Goal: Information Seeking & Learning: Learn about a topic

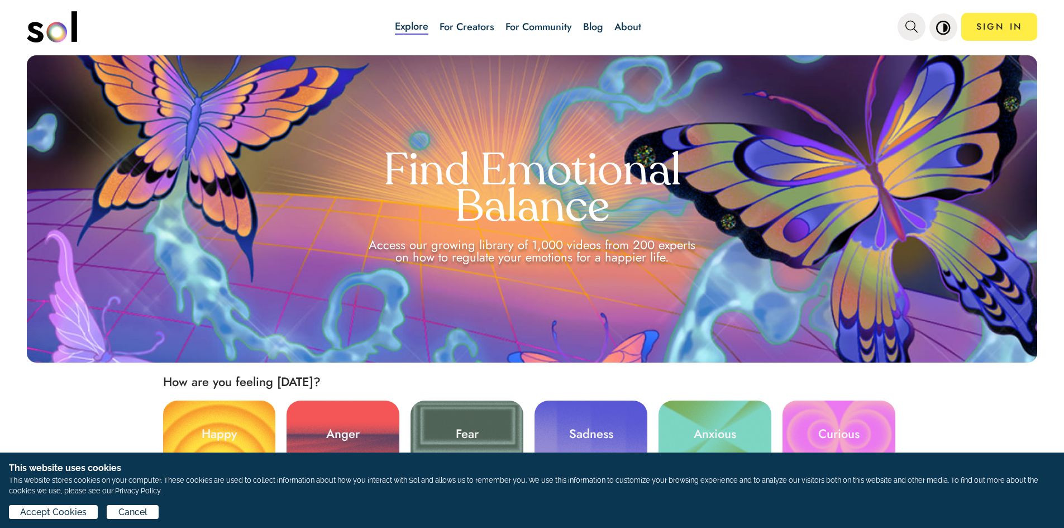
click at [585, 27] on link "Blog" at bounding box center [593, 27] width 20 height 15
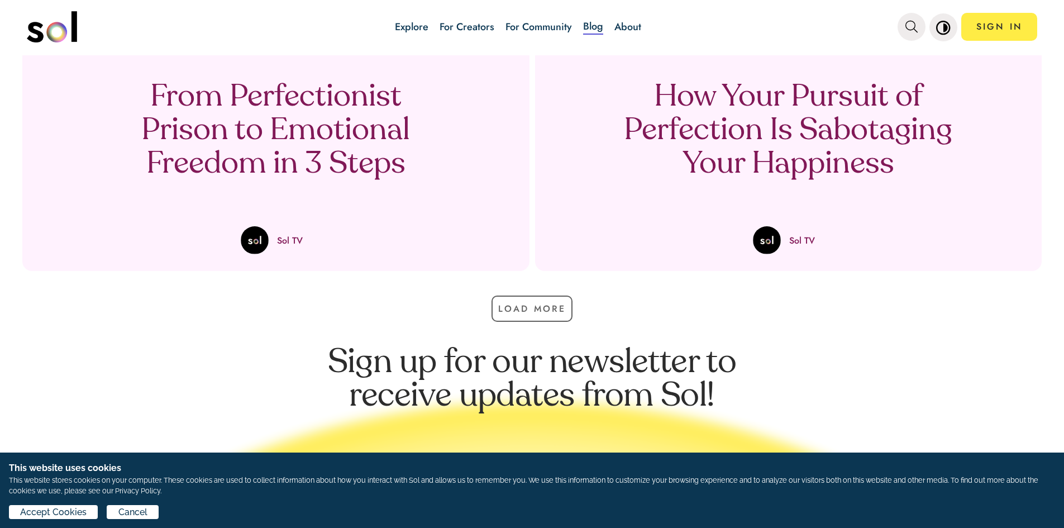
scroll to position [837, 0]
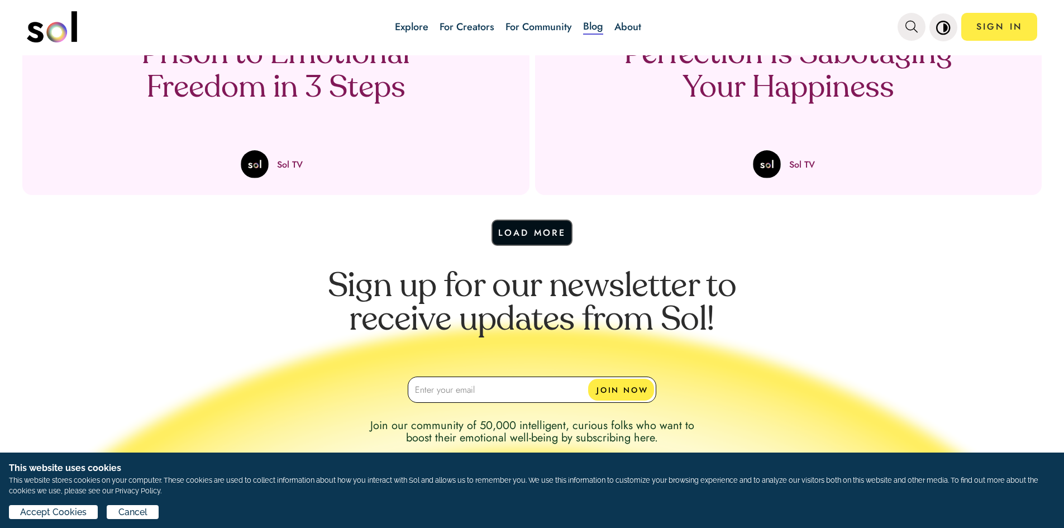
click at [539, 233] on button "Load More" at bounding box center [532, 232] width 82 height 26
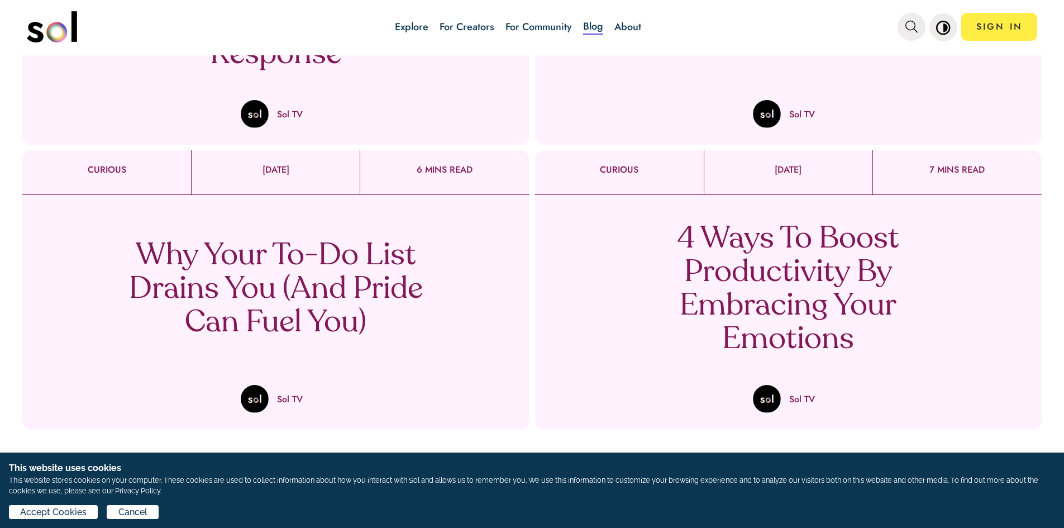
scroll to position [893, 0]
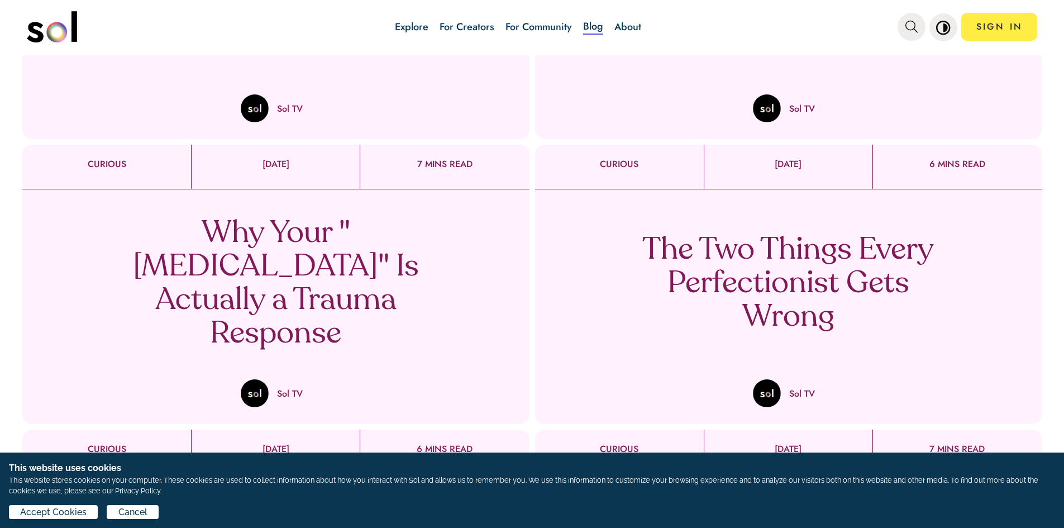
click at [815, 284] on p "The Two Things Every Perfectionist Gets Wrong" at bounding box center [787, 284] width 329 height 100
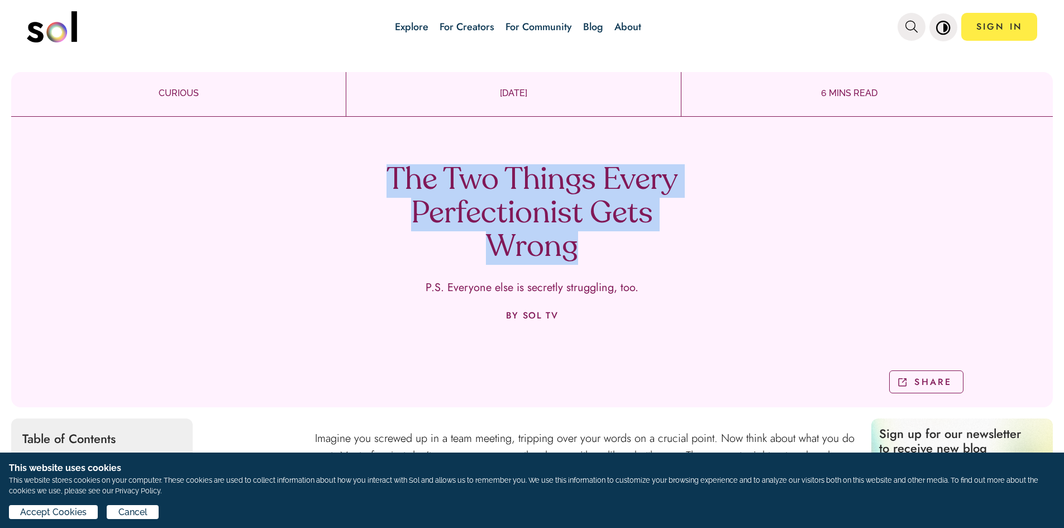
drag, startPoint x: 380, startPoint y: 170, endPoint x: 610, endPoint y: 237, distance: 239.4
click at [610, 237] on h1 "The Two Things Every Perfectionist Gets Wrong" at bounding box center [531, 214] width 329 height 100
copy h1 "The Two Things Every Perfectionist Gets Wrong"
click at [712, 248] on div "The Two Things Every Perfectionist Gets Wrong P.S. Everyone else is secretly st…" at bounding box center [531, 266] width 1041 height 282
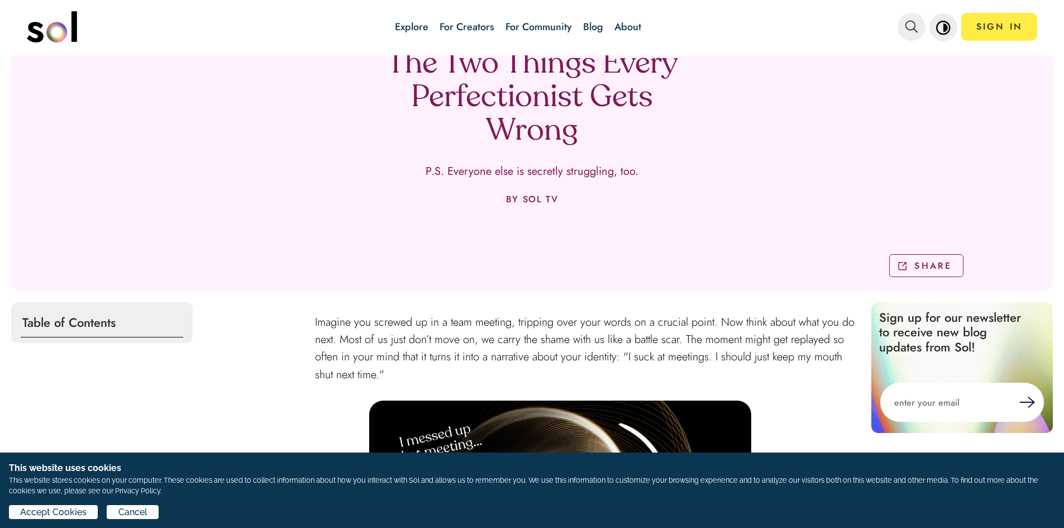
scroll to position [112, 0]
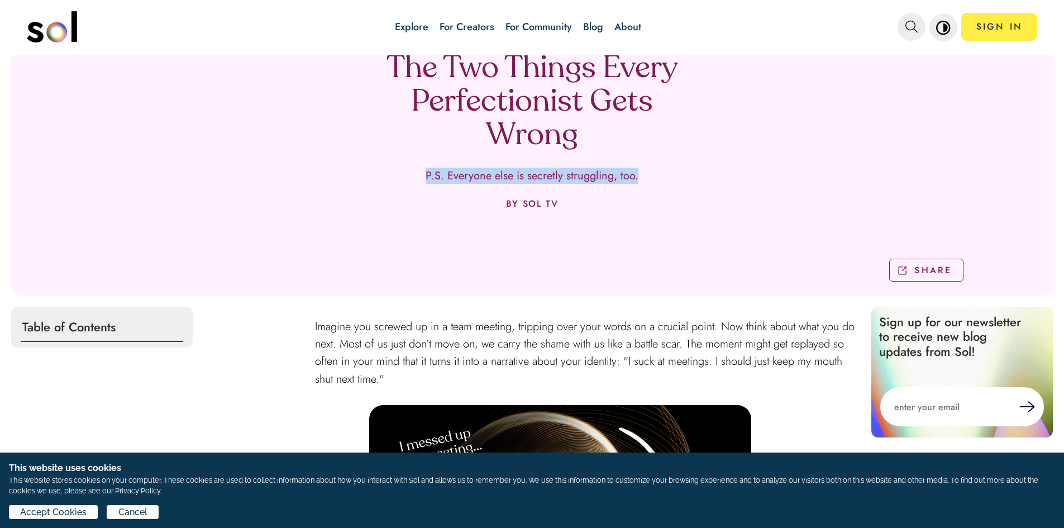
drag, startPoint x: 421, startPoint y: 174, endPoint x: 660, endPoint y: 185, distance: 239.2
click at [660, 185] on div "The Two Things Every Perfectionist Gets Wrong P.S. Everyone else is secretly st…" at bounding box center [531, 154] width 1041 height 282
copy p "P.S. Everyone else is secretly struggling, too."
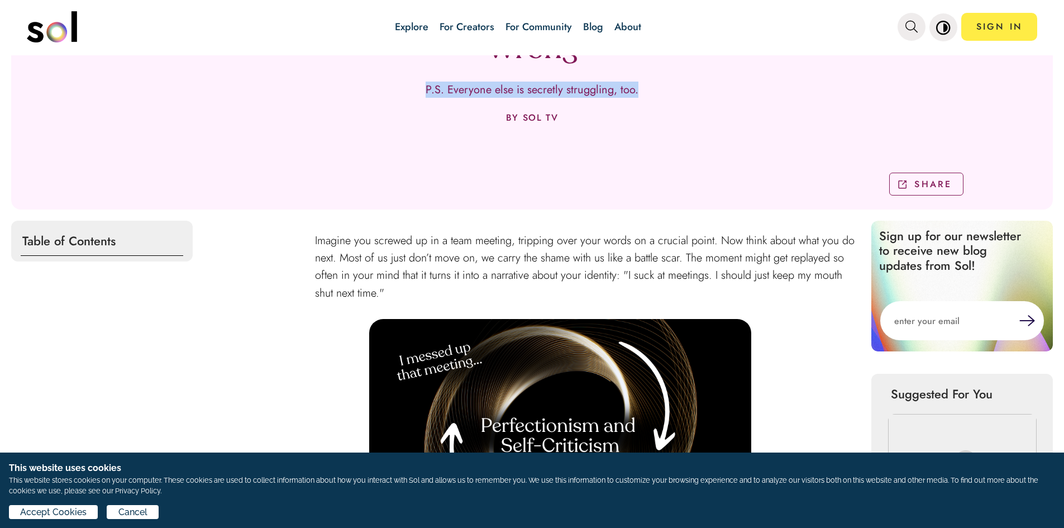
scroll to position [335, 0]
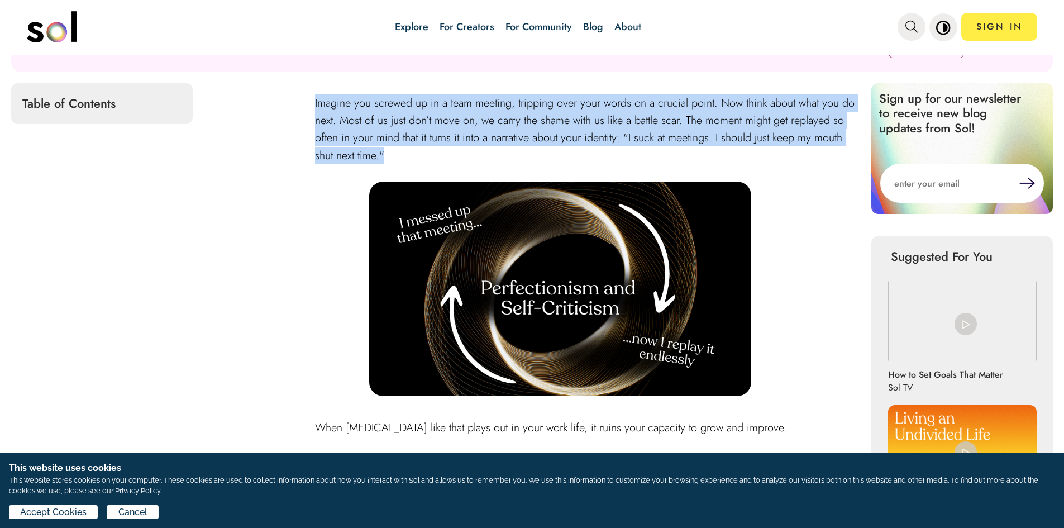
drag, startPoint x: 305, startPoint y: 102, endPoint x: 403, endPoint y: 154, distance: 110.1
copy span "Imagine you screwed up in a team meeting, tripping over your words on a crucial…"
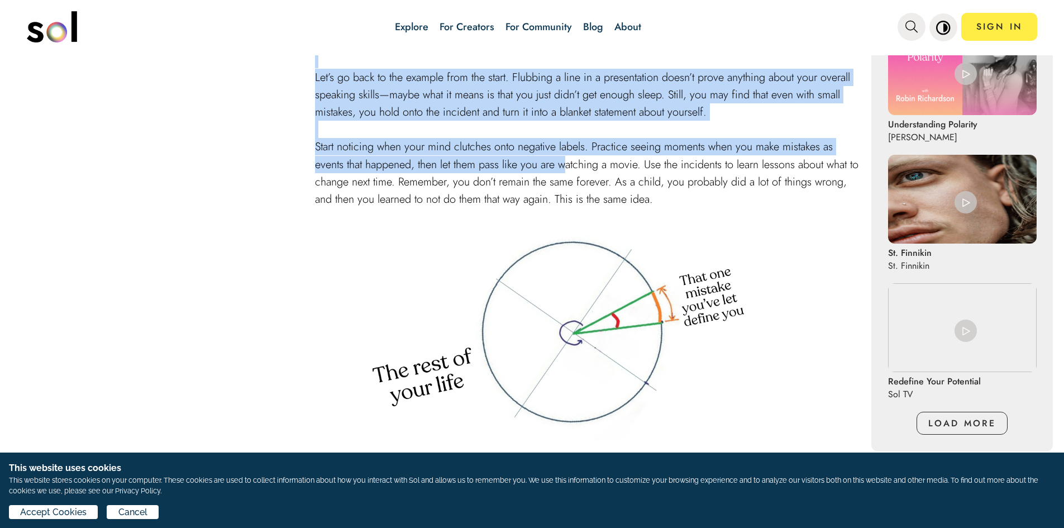
scroll to position [837, 0]
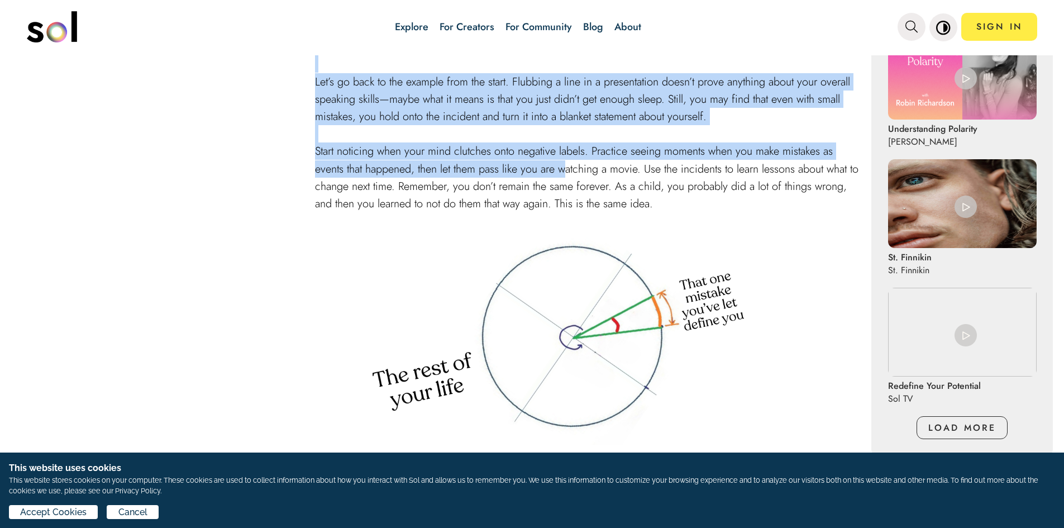
drag, startPoint x: 306, startPoint y: 254, endPoint x: 700, endPoint y: 203, distance: 397.5
click at [700, 203] on div "Table of Contents Imagine you screwed up in a team meeting, tripping over your …" at bounding box center [531, 409] width 1041 height 1657
copy div "Lore ipsumdolorsit amet cons adipi eli se doei temp inci, ut labor etdo magnaal…"
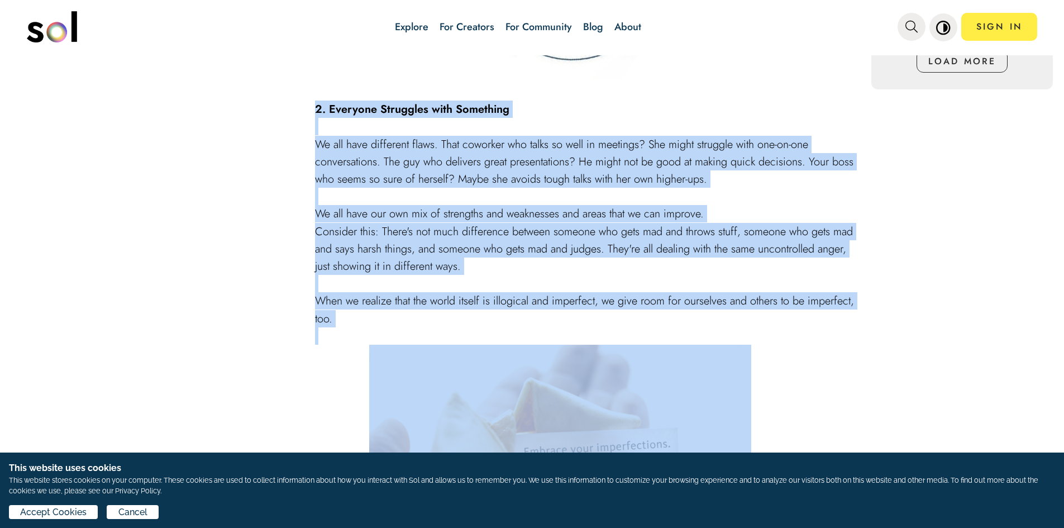
scroll to position [1228, 0]
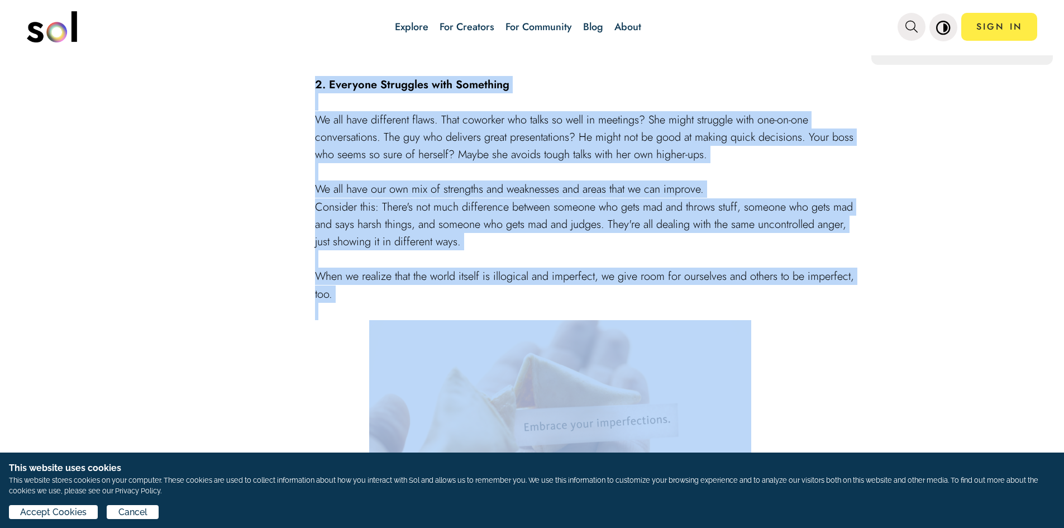
drag, startPoint x: 330, startPoint y: 255, endPoint x: 701, endPoint y: 286, distance: 372.5
click at [701, 286] on div "Table of Contents Imagine you screwed up in a team meeting, tripping over your …" at bounding box center [531, 18] width 1041 height 1657
drag, startPoint x: 701, startPoint y: 274, endPoint x: 730, endPoint y: 280, distance: 29.7
click at [730, 280] on span "When we realize that the world itself is illogical and imperfect, we give room …" at bounding box center [584, 284] width 539 height 33
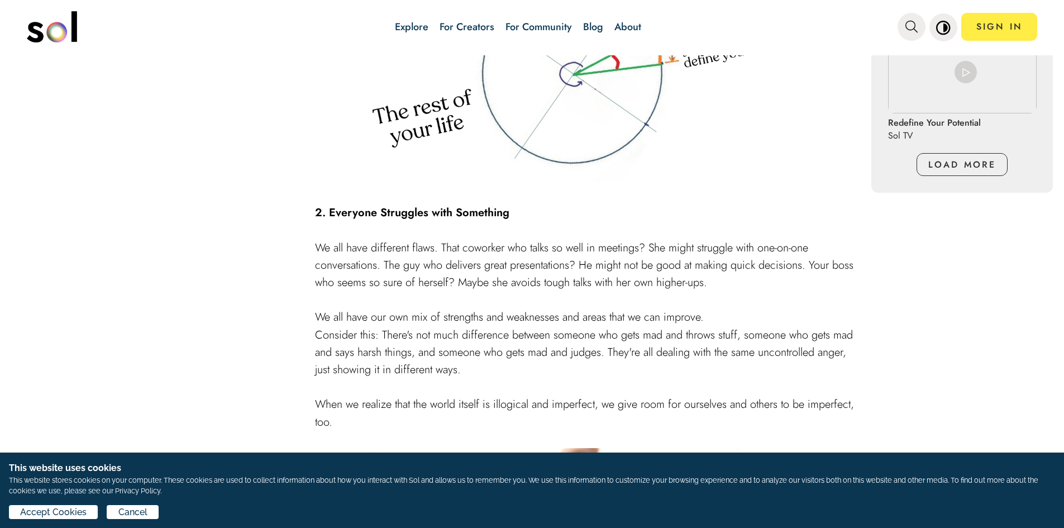
scroll to position [1117, 0]
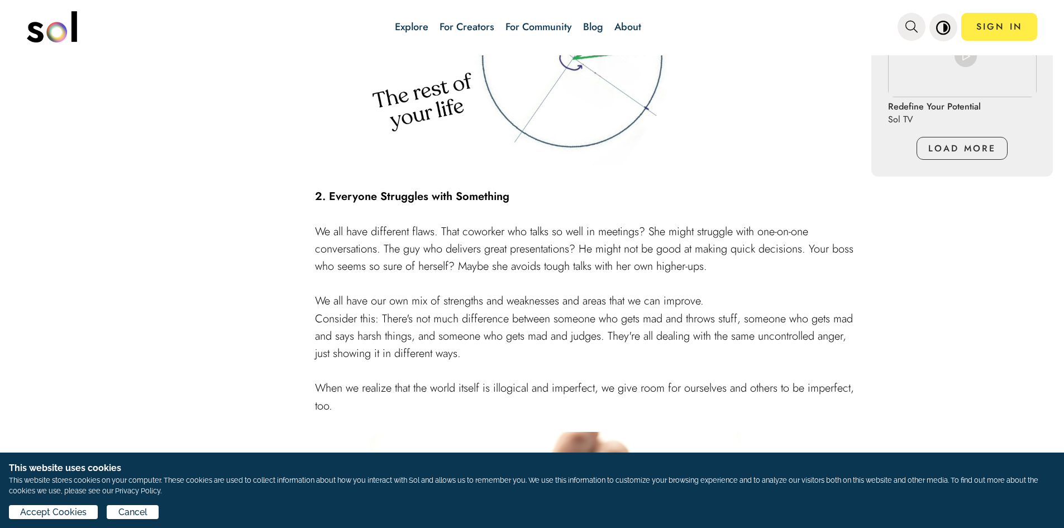
drag, startPoint x: 305, startPoint y: 191, endPoint x: 474, endPoint y: 401, distance: 269.2
click at [474, 401] on div "Table of Contents Imagine you screwed up in a team meeting, tripping over your …" at bounding box center [531, 130] width 1041 height 1657
copy div "2. Everyone Struggles with Something We all have different flaws. That coworker…"
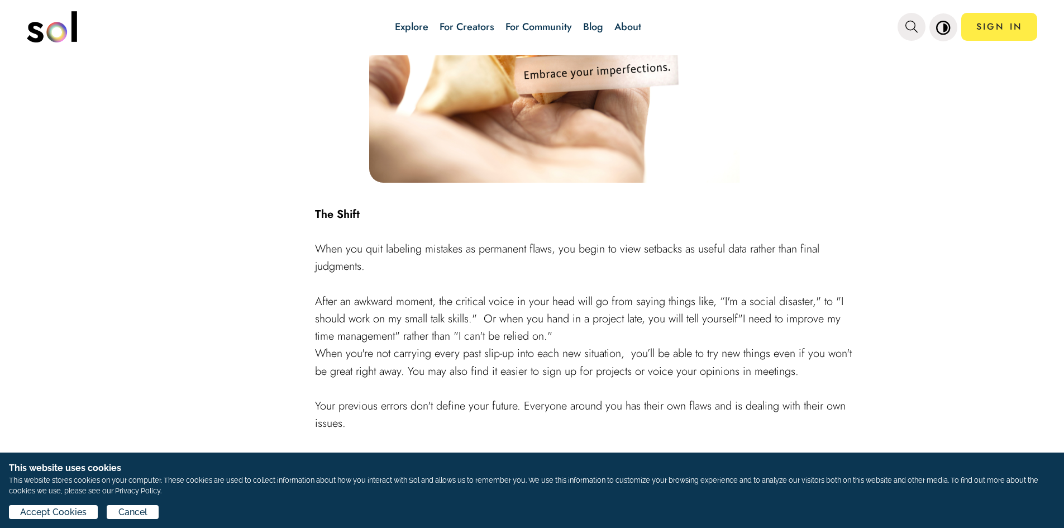
scroll to position [1675, 0]
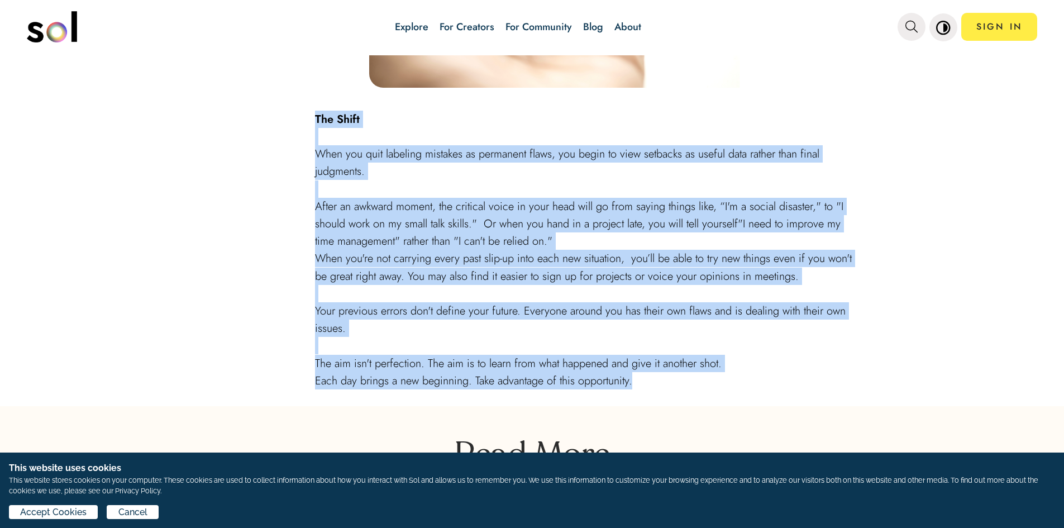
drag, startPoint x: 307, startPoint y: 116, endPoint x: 645, endPoint y: 309, distance: 389.1
copy div "The Shift When you quit labeling mistakes as permanent flaws, you begin to view…"
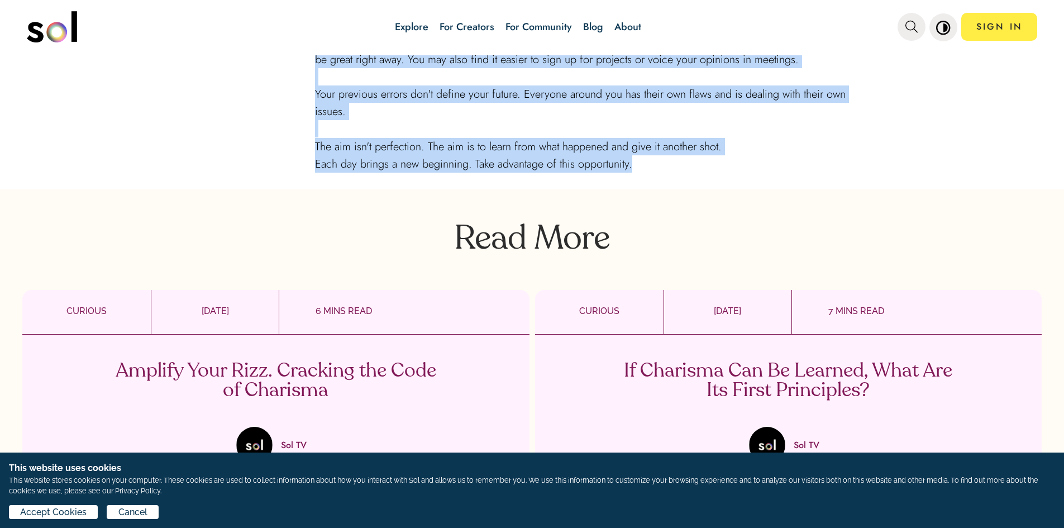
scroll to position [1898, 0]
